Goal: Information Seeking & Learning: Learn about a topic

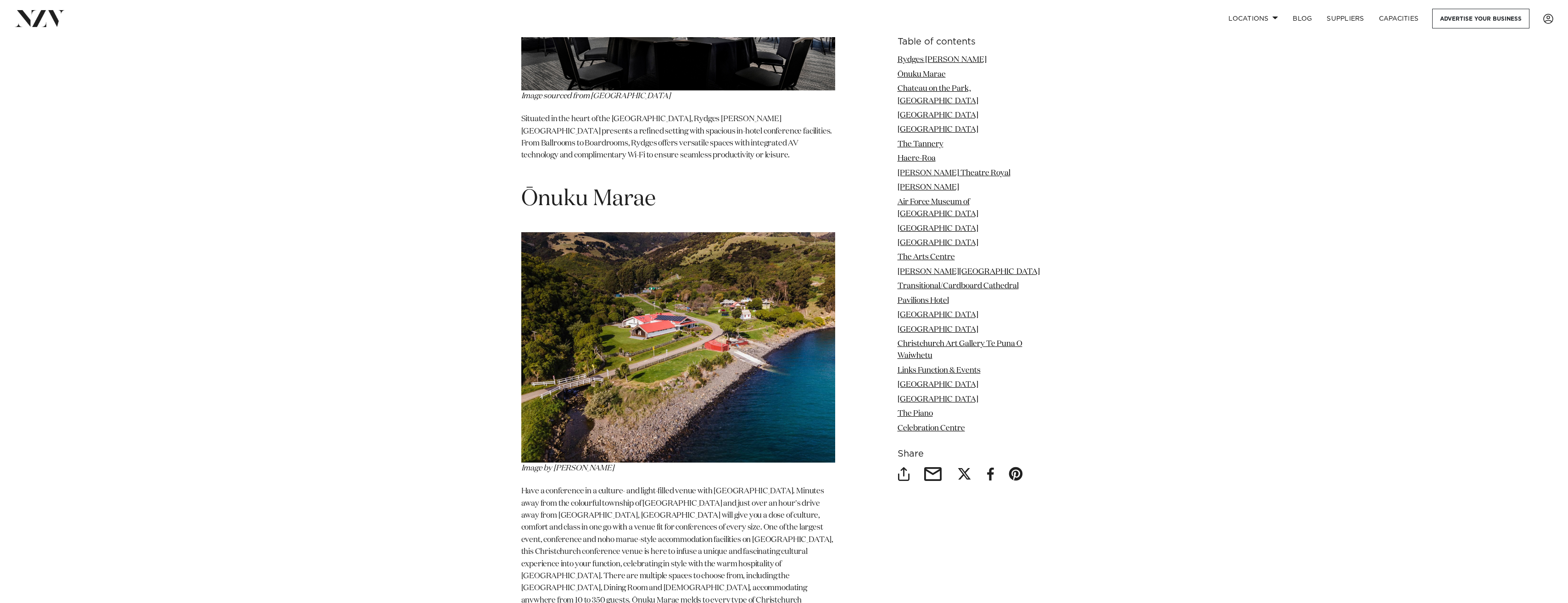
scroll to position [1291, 0]
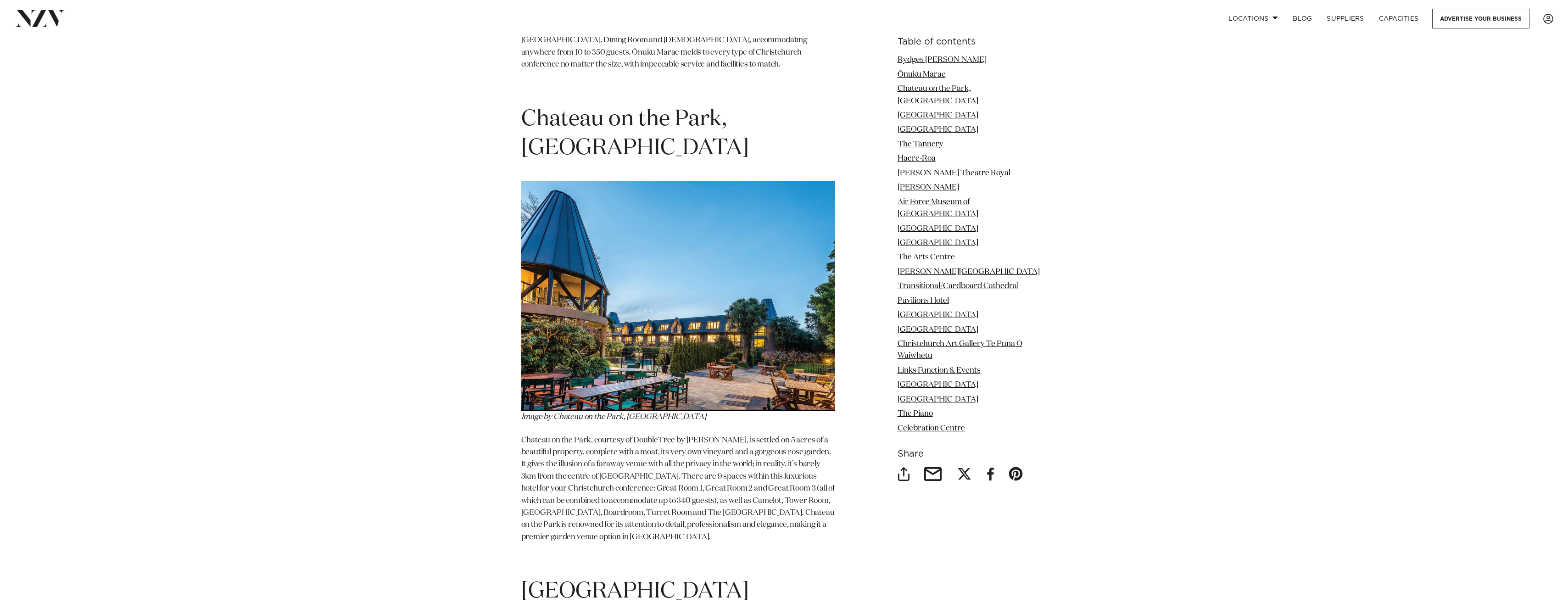
scroll to position [1909, 0]
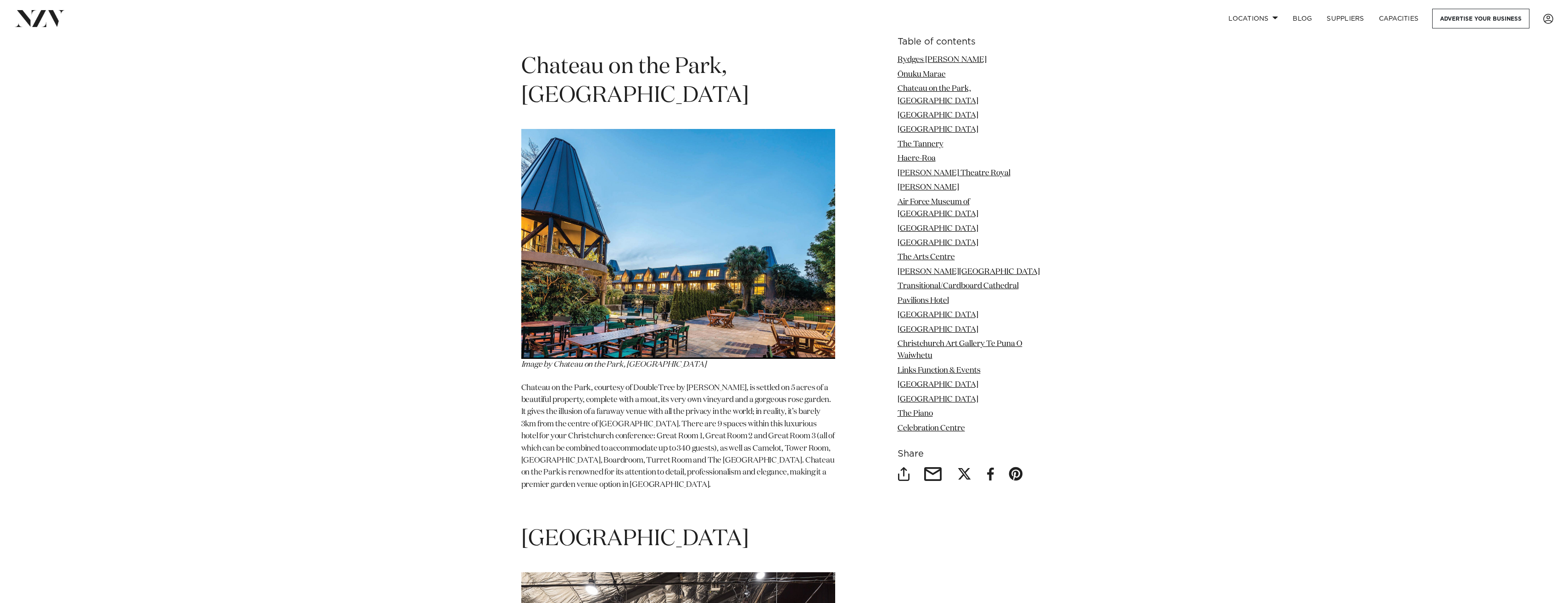
click at [648, 219] on img at bounding box center [678, 244] width 314 height 231
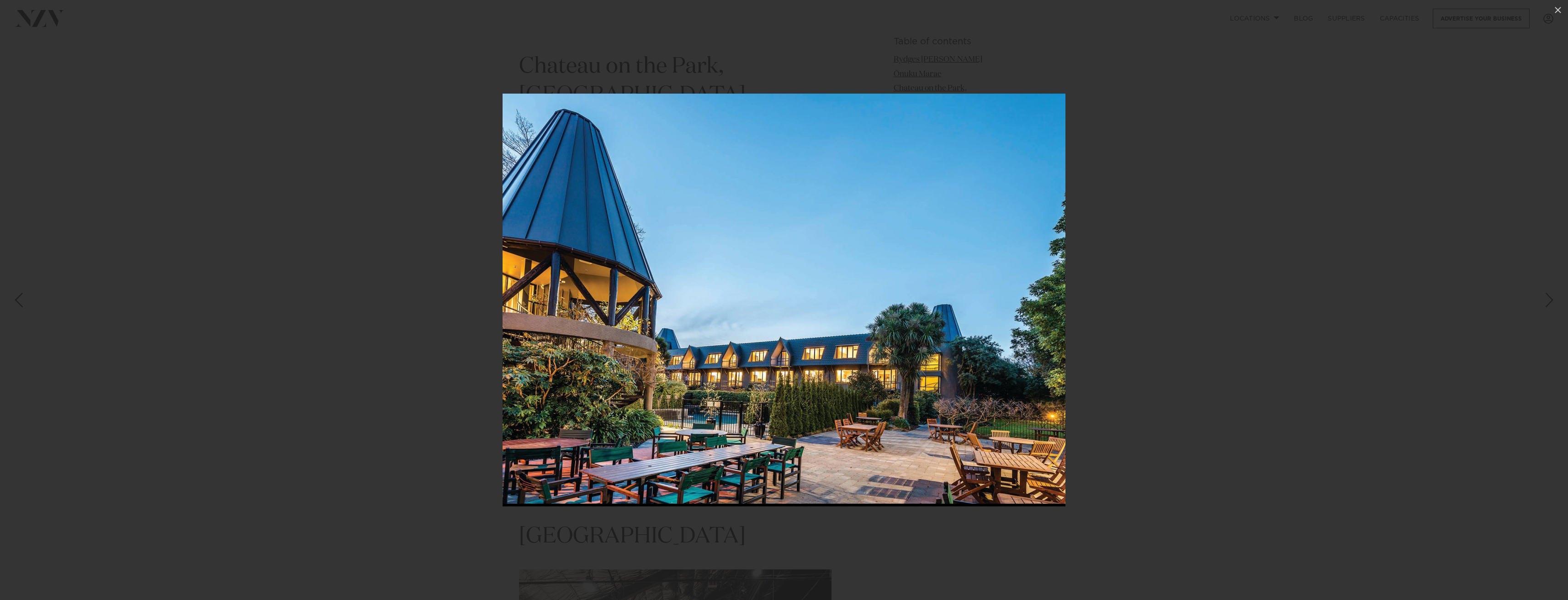
click at [1040, 288] on img at bounding box center [784, 300] width 563 height 413
click at [1147, 277] on div at bounding box center [784, 300] width 1568 height 600
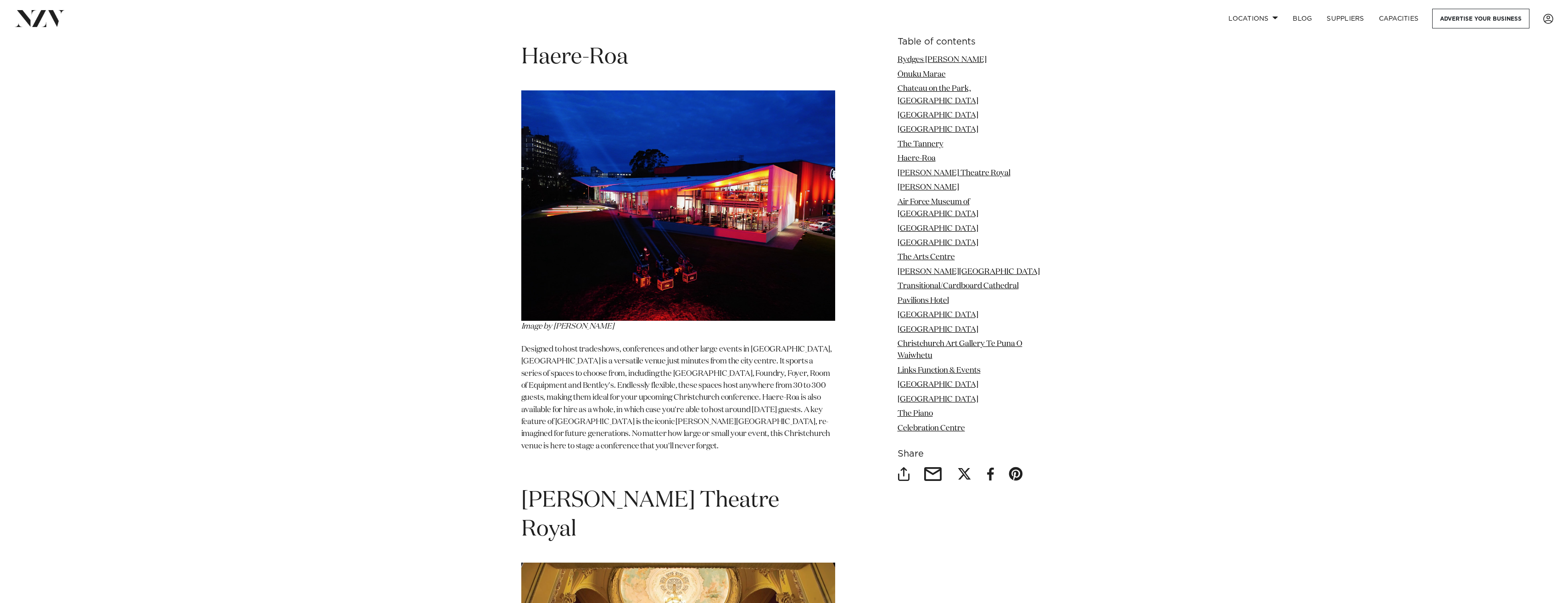
scroll to position [3562, 0]
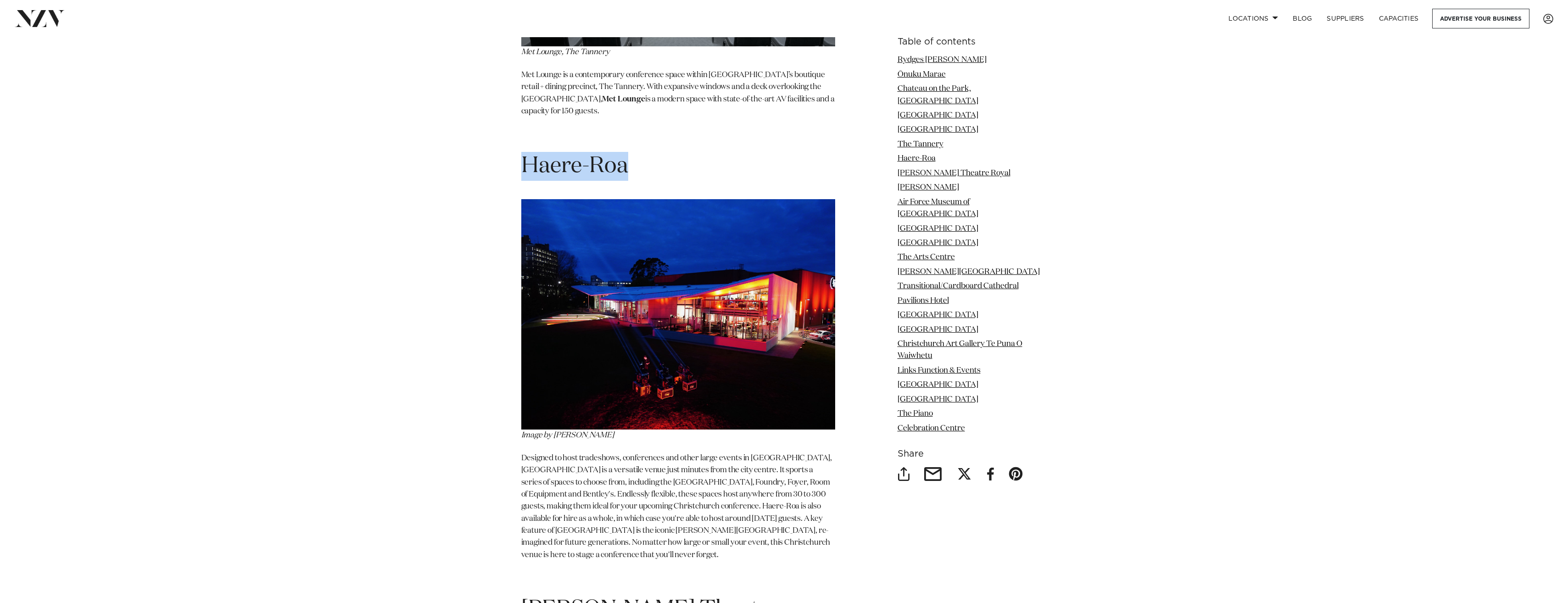
drag, startPoint x: 630, startPoint y: 122, endPoint x: 526, endPoint y: 120, distance: 104.0
click at [525, 152] on h1 "Haere-Roa" at bounding box center [678, 166] width 314 height 29
drag, startPoint x: 526, startPoint y: 120, endPoint x: 556, endPoint y: 131, distance: 32.0
copy span "Haere-Roa"
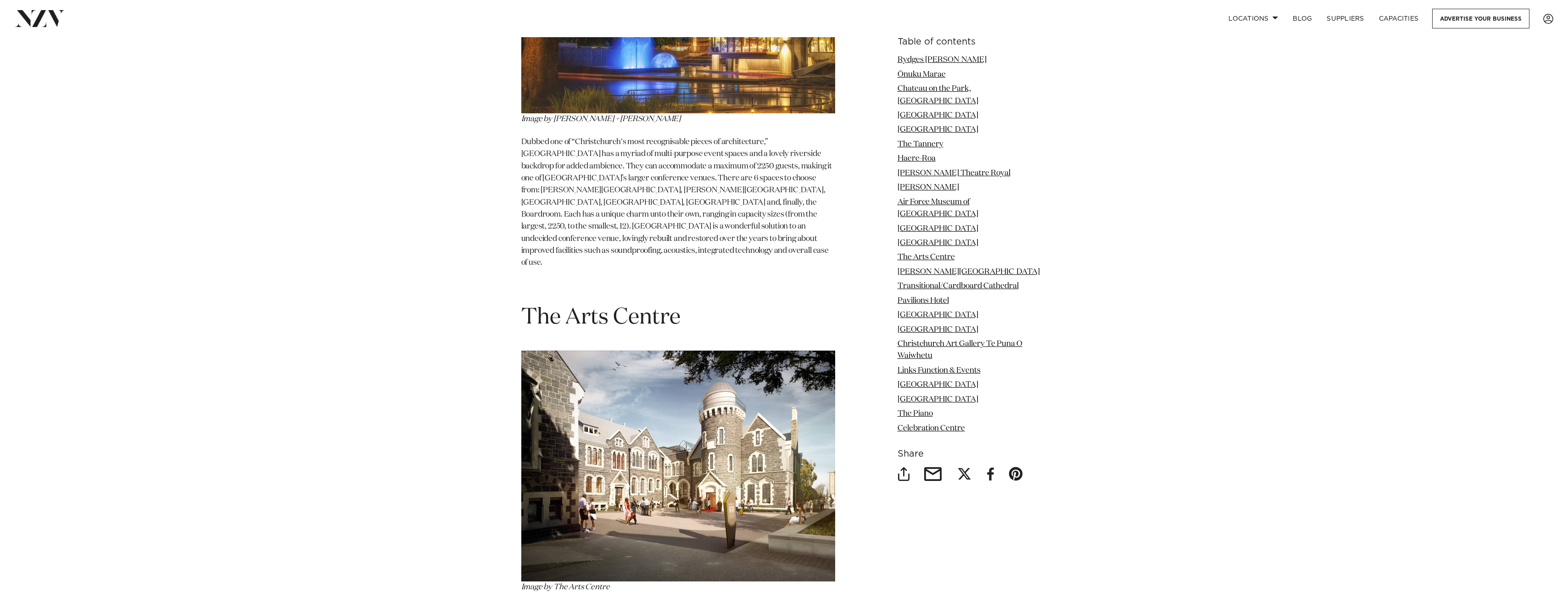
scroll to position [6040, 0]
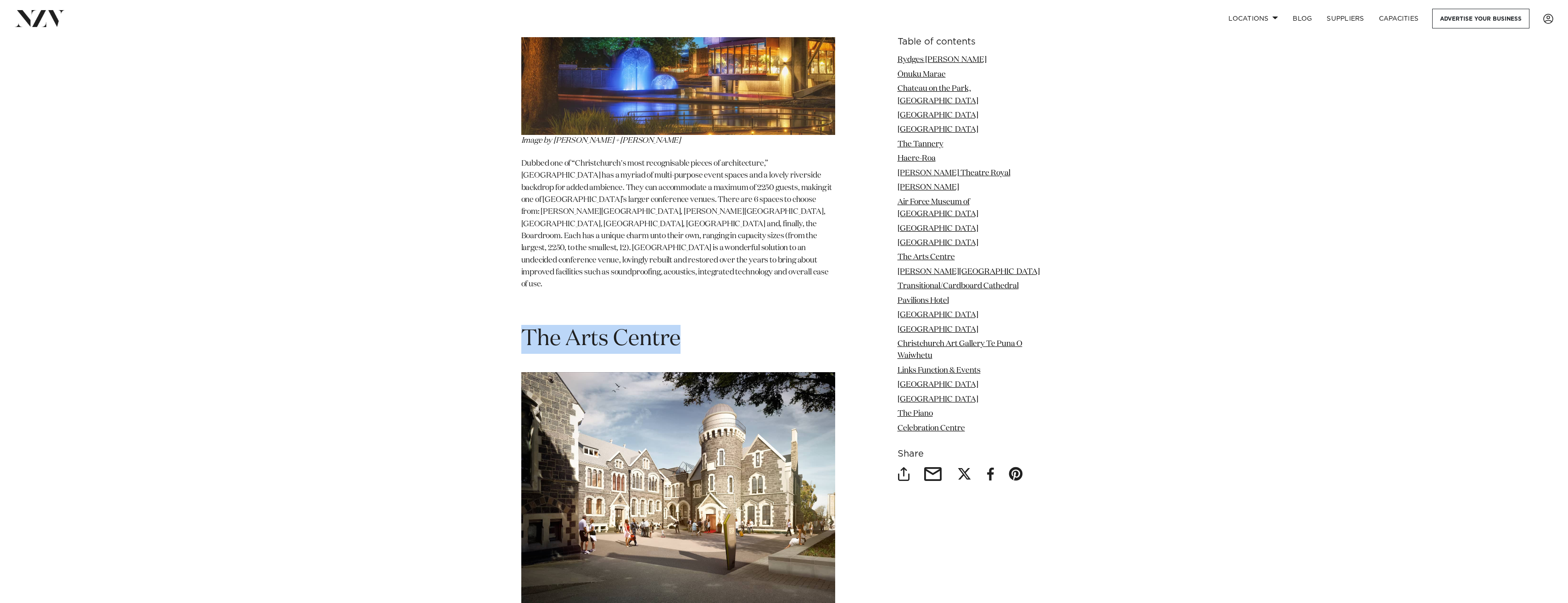
drag, startPoint x: 566, startPoint y: 207, endPoint x: 520, endPoint y: 204, distance: 46.1
click at [518, 205] on div "Table of contents Rydges Latimer Ōnuku Marae Chateau on the Park, Hilton Papa H…" at bounding box center [784, 450] width 646 height 10634
drag, startPoint x: 522, startPoint y: 204, endPoint x: 543, endPoint y: 204, distance: 21.0
copy span "The Arts Centre"
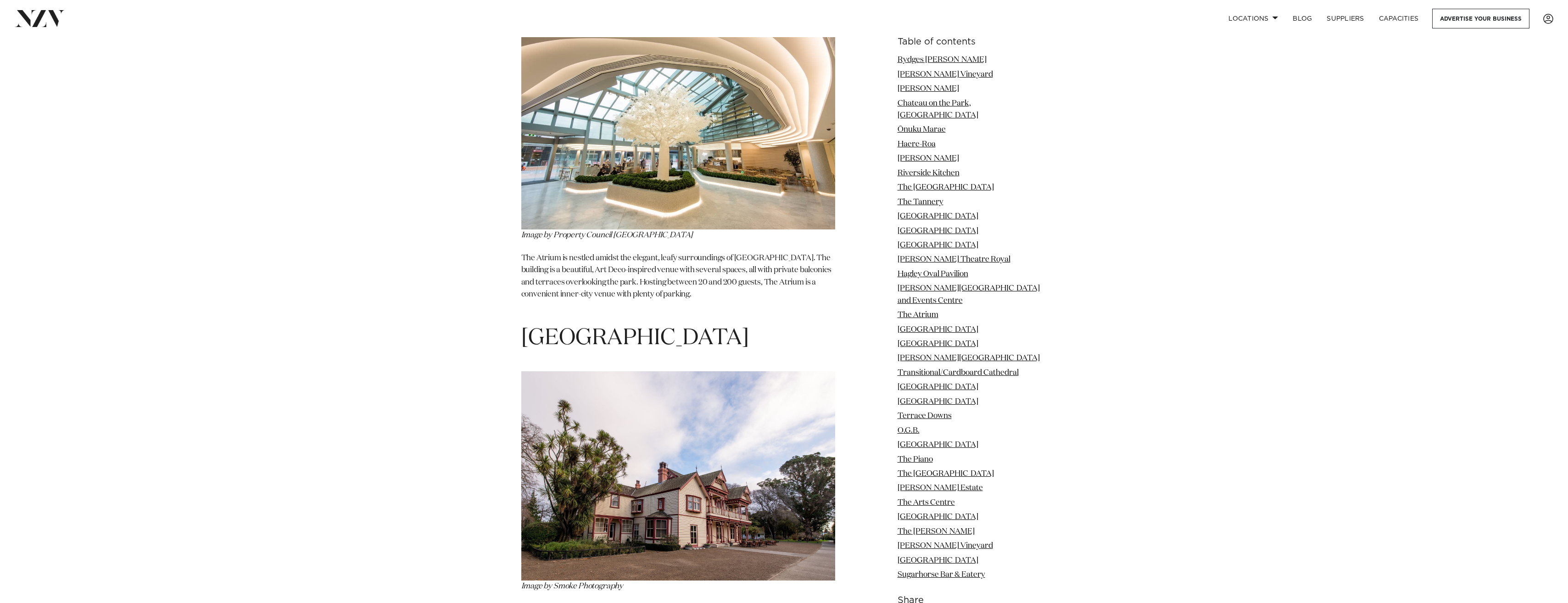
scroll to position [7161, 0]
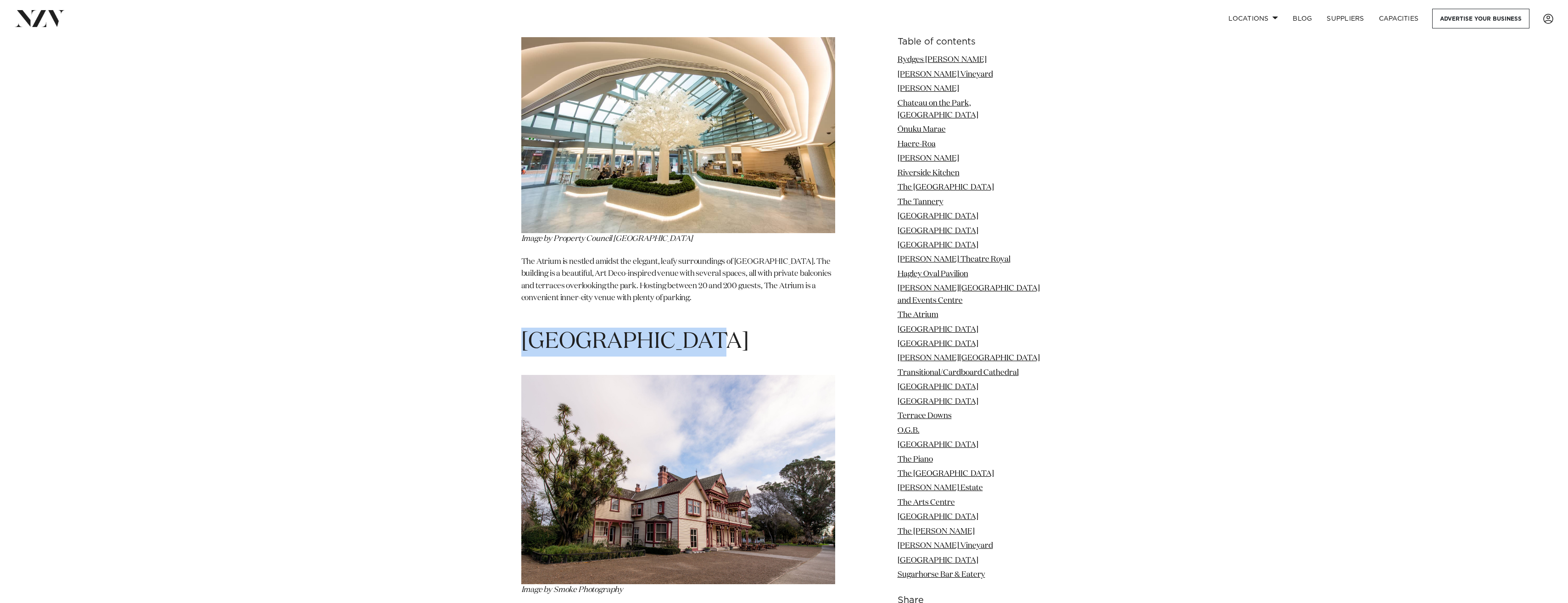
drag, startPoint x: 665, startPoint y: 196, endPoint x: 513, endPoint y: 193, distance: 152.0
click at [513, 193] on div "Table of contents Rydges Latimer Larcomb Vineyard Te Pae Chateau on the Park, H…" at bounding box center [784, 585] width 646 height 13072
copy span "Riccarton House"
